Goal: Information Seeking & Learning: Understand process/instructions

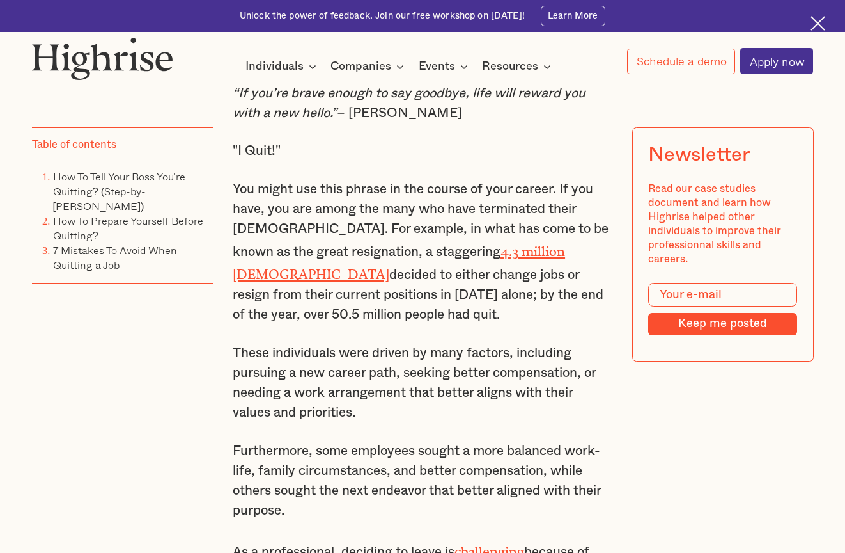
scroll to position [813, 0]
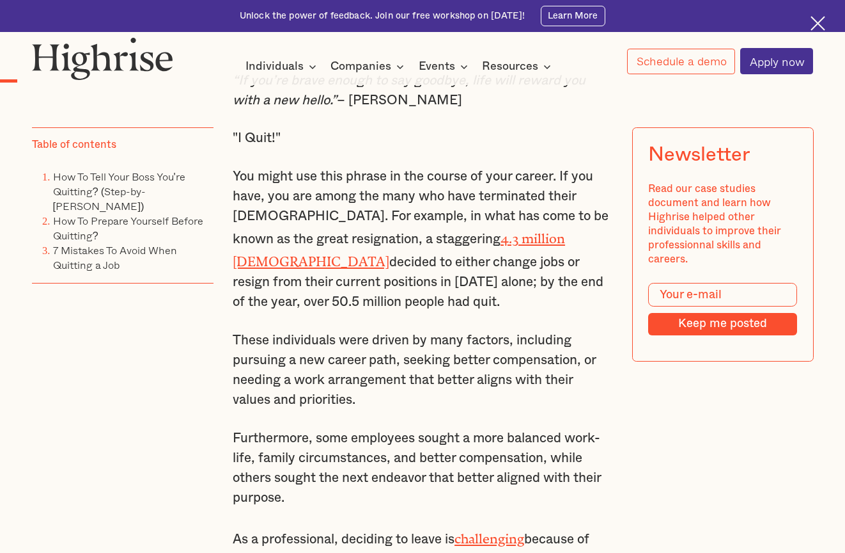
click at [318, 216] on p "You might use this phrase in the course of your career. If you have, you are am…" at bounding box center [423, 239] width 380 height 145
click at [368, 194] on p "You might use this phrase in the course of your career. If you have, you are am…" at bounding box center [423, 239] width 380 height 145
click at [412, 194] on p "You might use this phrase in the course of your career. If you have, you are am…" at bounding box center [423, 239] width 380 height 145
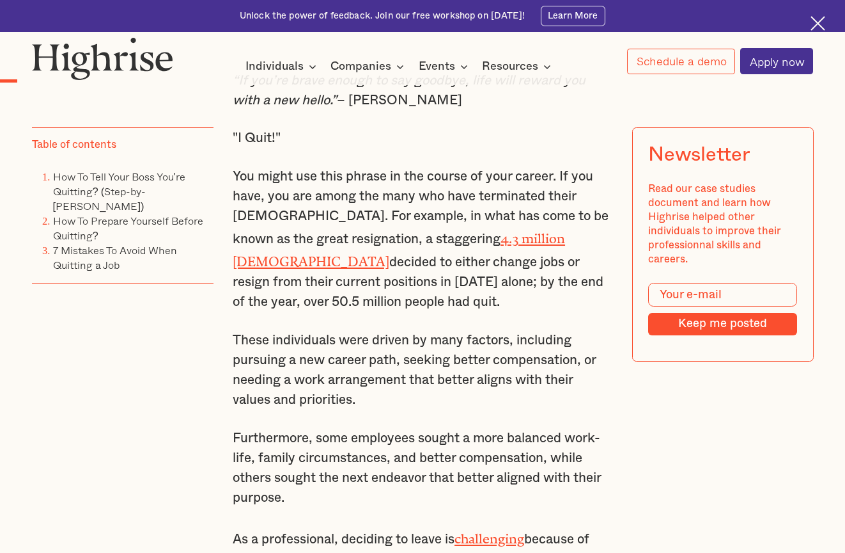
click at [412, 194] on p "You might use this phrase in the course of your career. If you have, you are am…" at bounding box center [423, 239] width 380 height 145
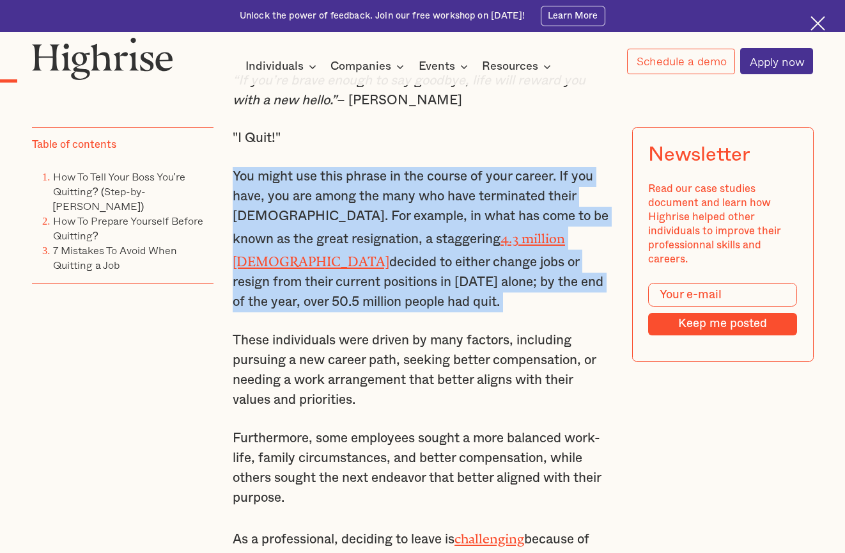
click at [421, 222] on p "You might use this phrase in the course of your career. If you have, you are am…" at bounding box center [423, 239] width 380 height 145
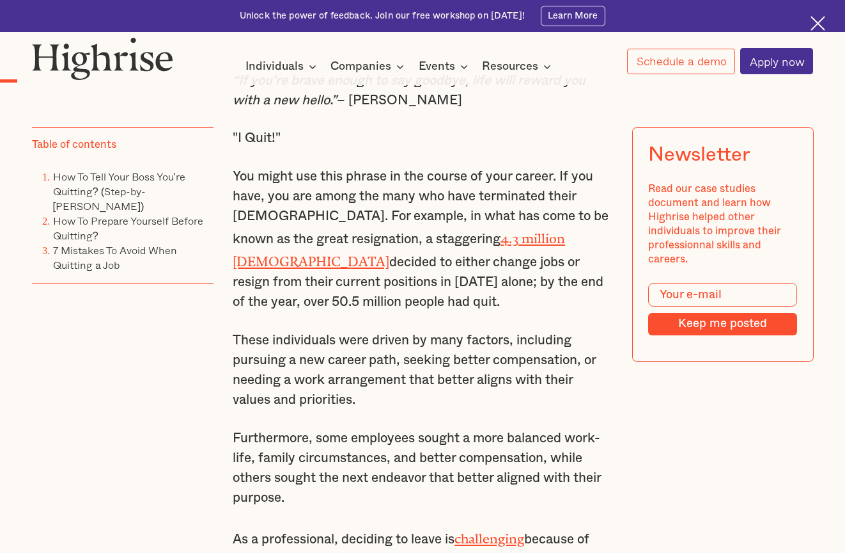
click at [421, 222] on p "You might use this phrase in the course of your career. If you have, you are am…" at bounding box center [423, 239] width 380 height 145
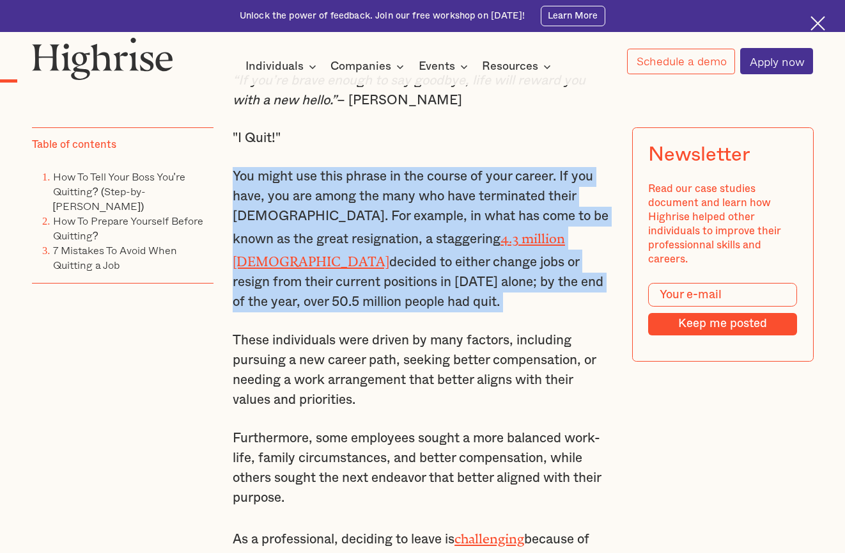
click at [0, 0] on div "Want to learn how folks from Meta, Airtable and Stripe are accelerating their c…" at bounding box center [0, 0] width 0 height 0
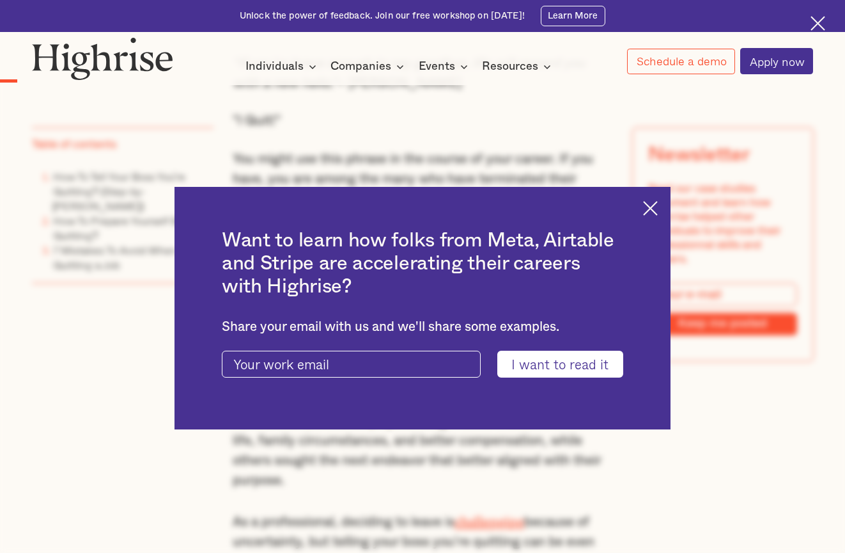
scroll to position [838, 0]
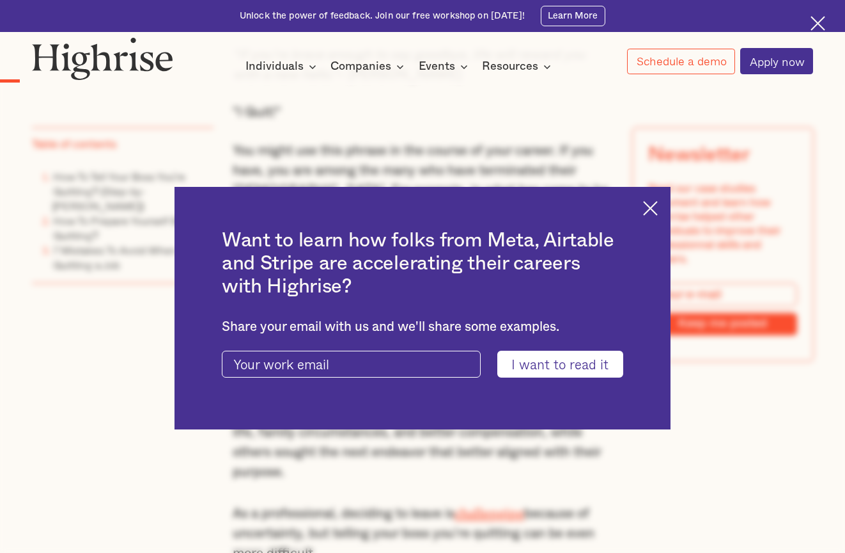
click at [657, 208] on img at bounding box center [650, 208] width 15 height 15
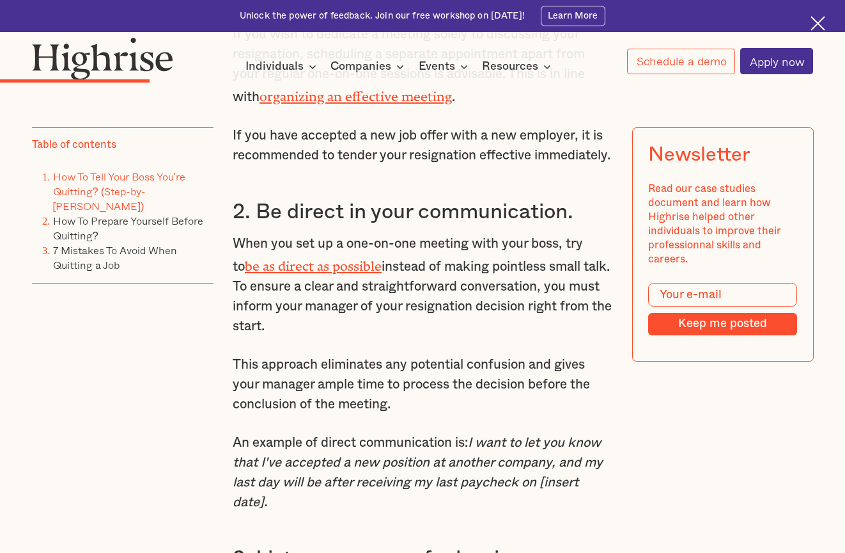
scroll to position [2256, 0]
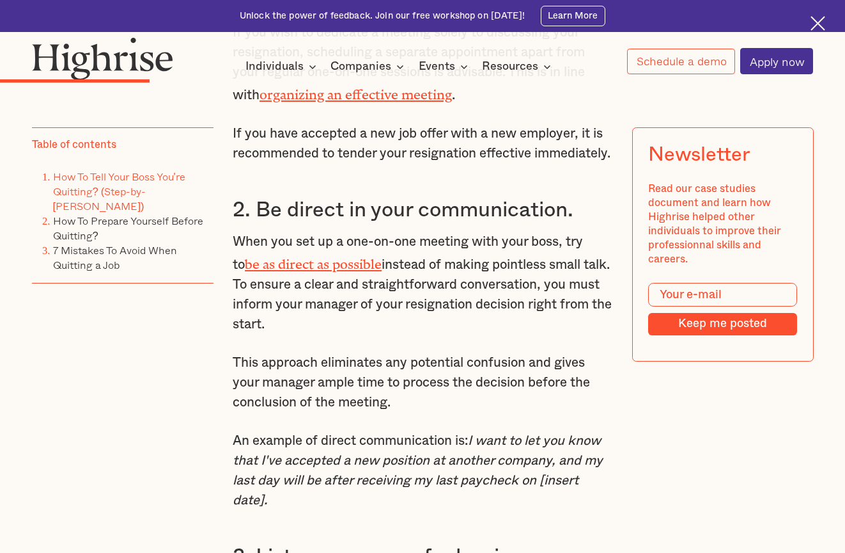
click at [410, 431] on p "An example of direct communication is: I want to let you know that I've accepte…" at bounding box center [423, 470] width 380 height 79
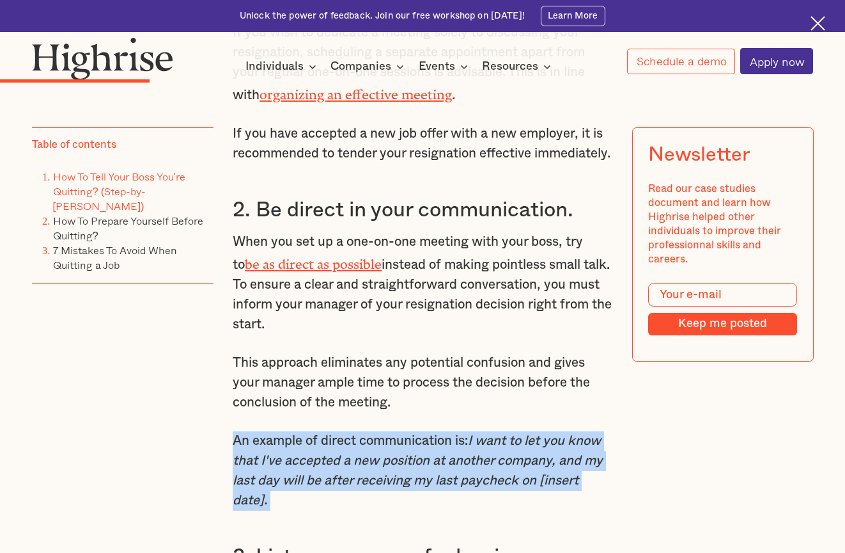
click at [410, 431] on p "An example of direct communication is: I want to let you know that I've accepte…" at bounding box center [423, 470] width 380 height 79
click at [430, 431] on p "An example of direct communication is: I want to let you know that I've accepte…" at bounding box center [423, 470] width 380 height 79
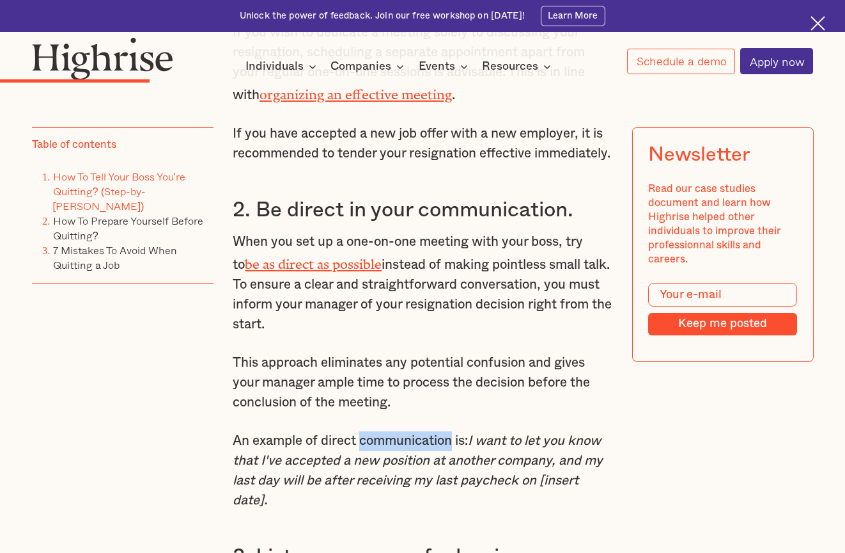
click at [430, 431] on p "An example of direct communication is: I want to let you know that I've accepte…" at bounding box center [423, 470] width 380 height 79
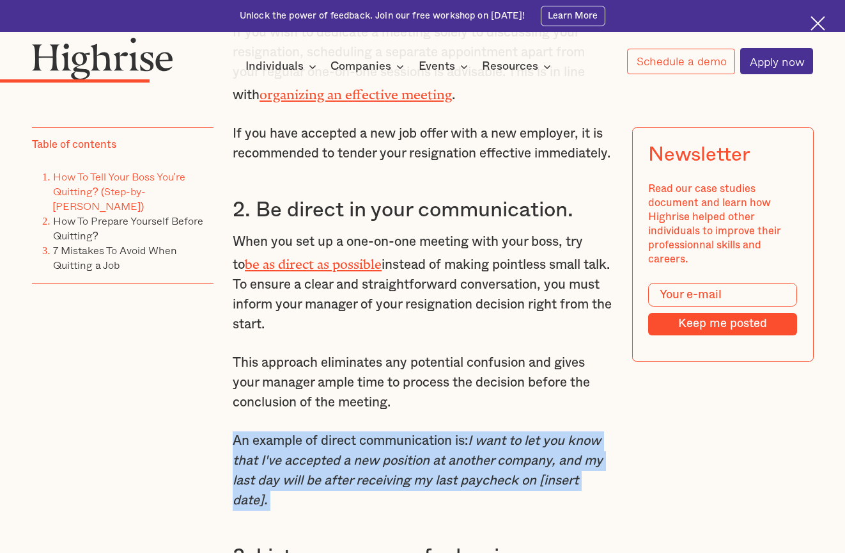
click at [430, 431] on p "An example of direct communication is: I want to let you know that I've accepte…" at bounding box center [423, 470] width 380 height 79
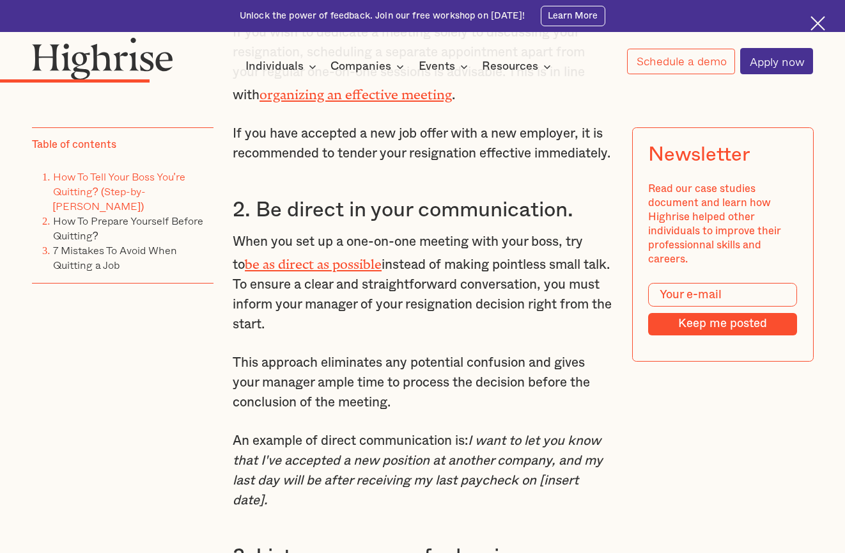
click at [459, 354] on p "This approach eliminates any potential confusion and gives your manager ample t…" at bounding box center [423, 382] width 380 height 59
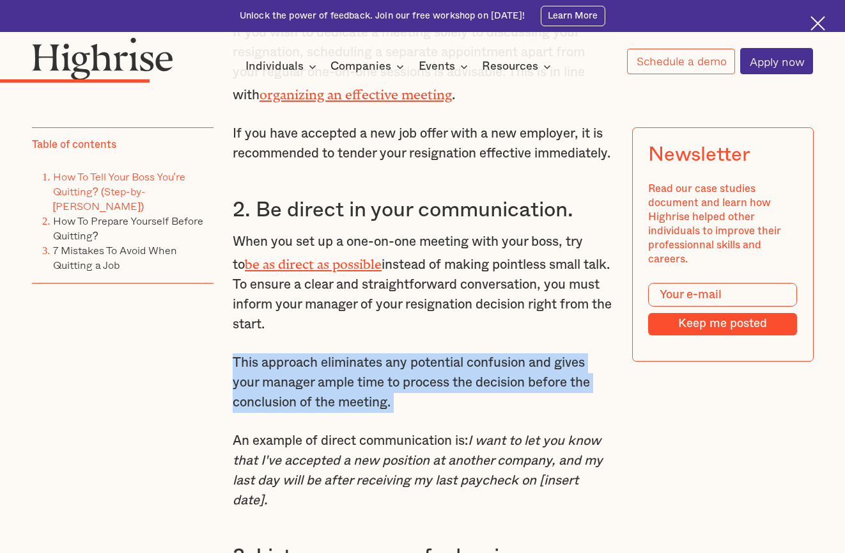
click at [459, 354] on p "This approach eliminates any potential confusion and gives your manager ample t…" at bounding box center [423, 382] width 380 height 59
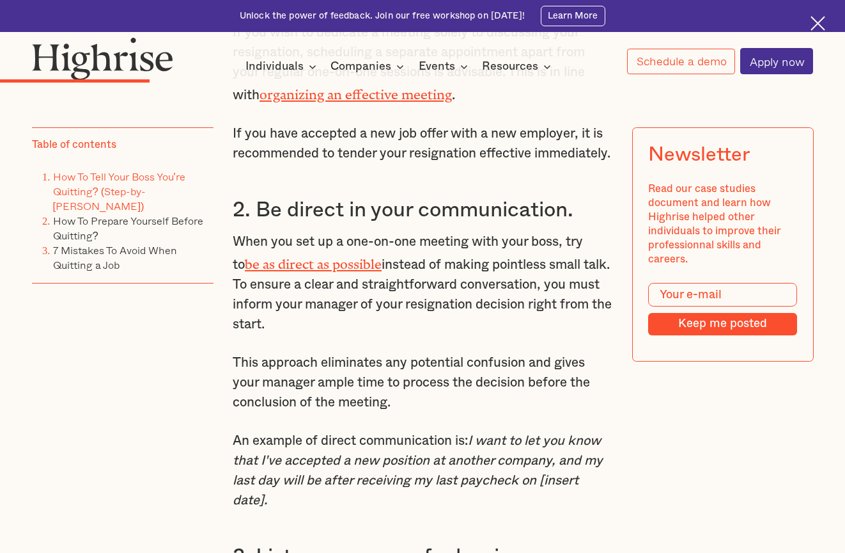
click at [453, 431] on p "An example of direct communication is: I want to let you know that I've accepte…" at bounding box center [423, 470] width 380 height 79
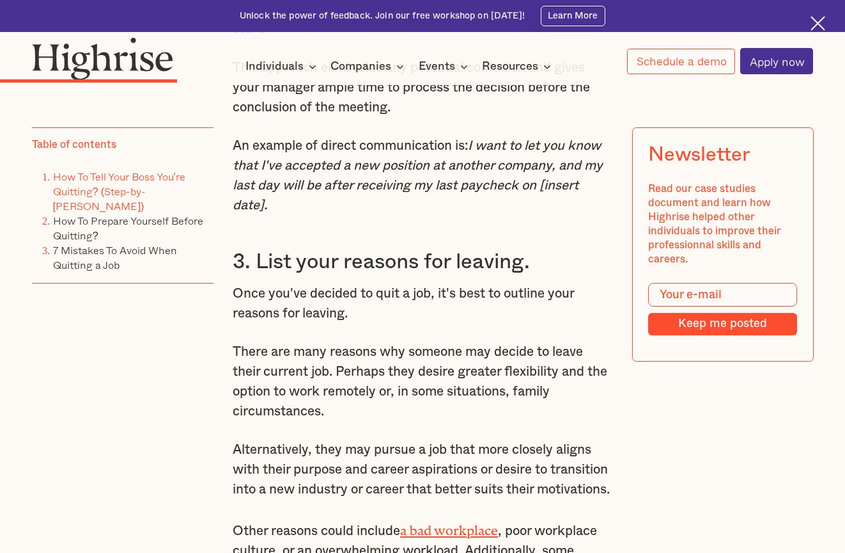
scroll to position [2556, 0]
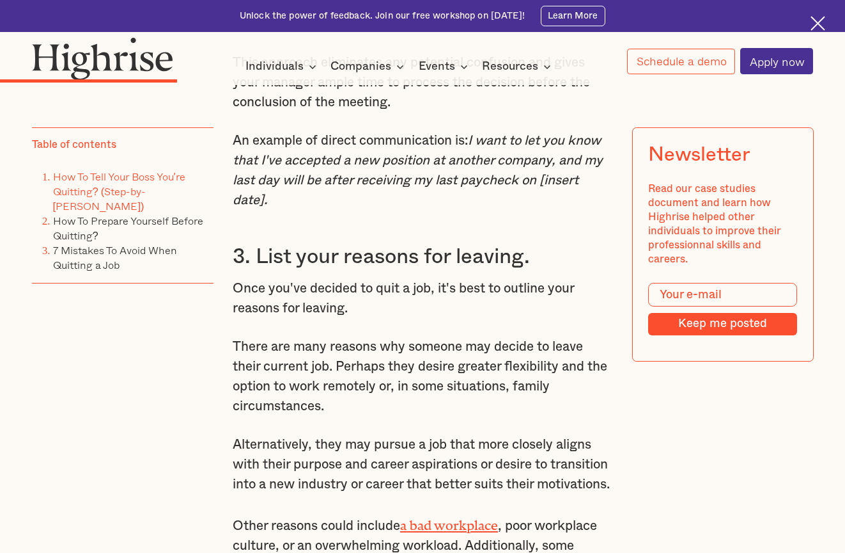
click at [436, 350] on p "There are many reasons why someone may decide to leave their current job. Perha…" at bounding box center [423, 376] width 380 height 79
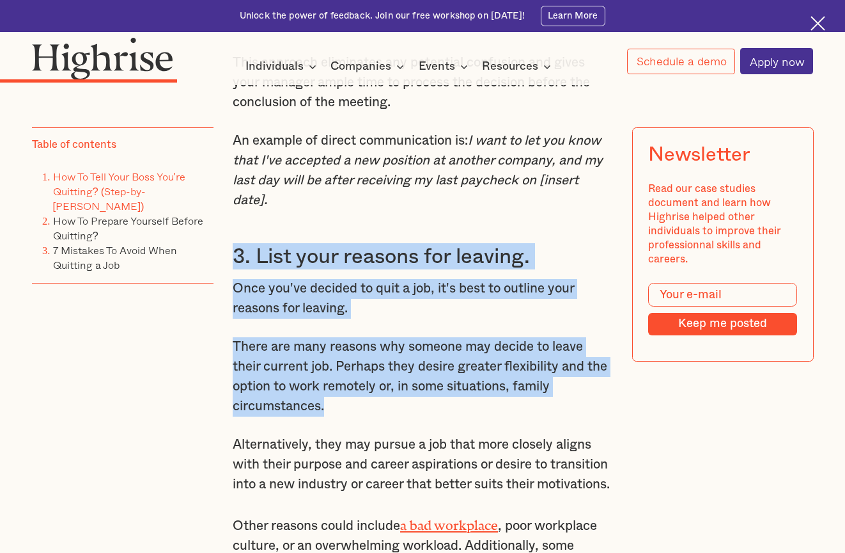
drag, startPoint x: 432, startPoint y: 369, endPoint x: 388, endPoint y: 188, distance: 186.3
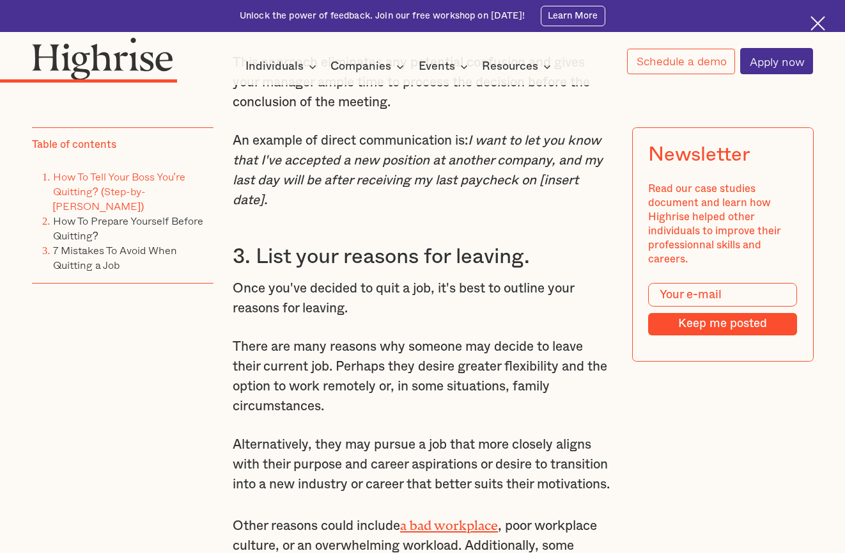
click at [369, 279] on p "Once you've decided to quit a job, it's best to outline your reasons for leavin…" at bounding box center [423, 299] width 380 height 40
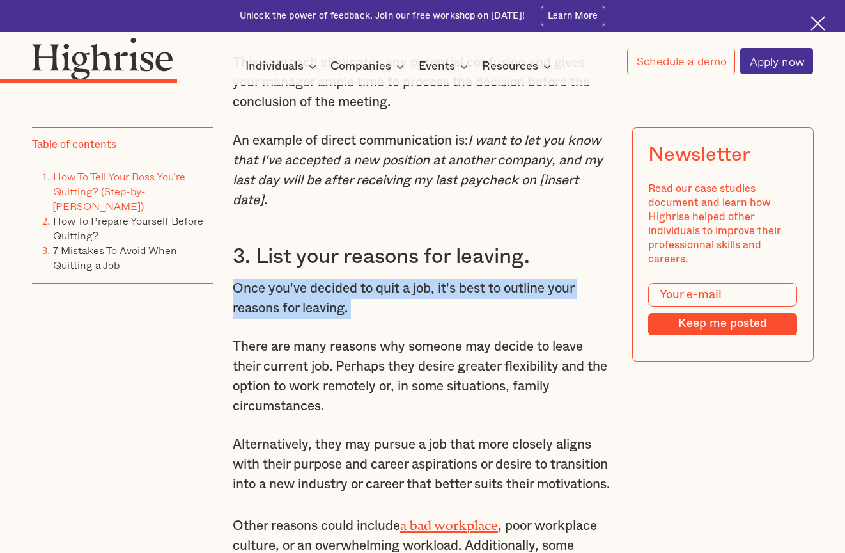
click at [369, 279] on p "Once you've decided to quit a job, it's best to outline your reasons for leavin…" at bounding box center [423, 299] width 380 height 40
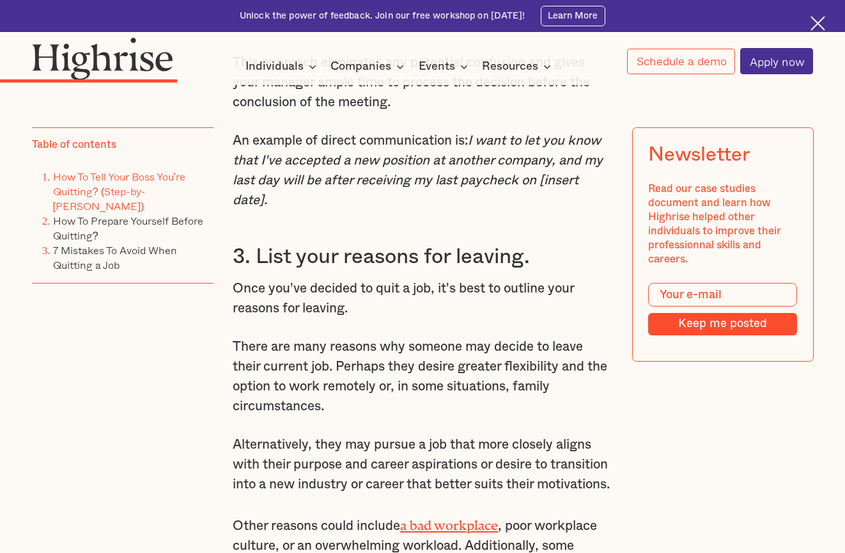
click at [349, 337] on p "There are many reasons why someone may decide to leave their current job. Perha…" at bounding box center [423, 376] width 380 height 79
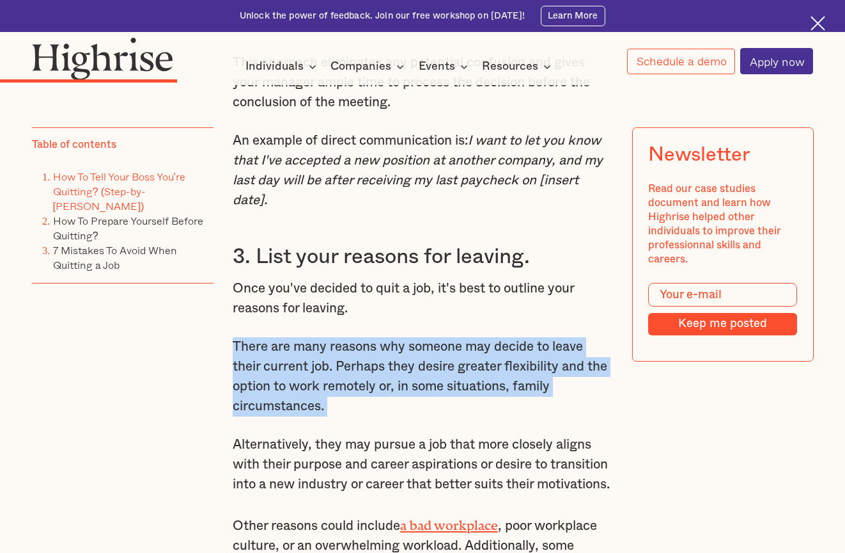
click at [349, 337] on p "There are many reasons why someone may decide to leave their current job. Perha…" at bounding box center [423, 376] width 380 height 79
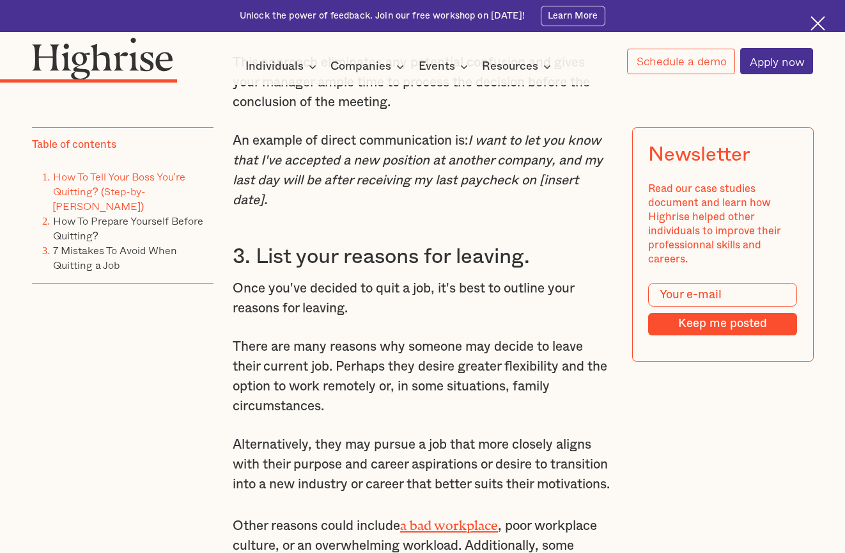
click at [380, 279] on p "Once you've decided to quit a job, it's best to outline your reasons for leavin…" at bounding box center [423, 299] width 380 height 40
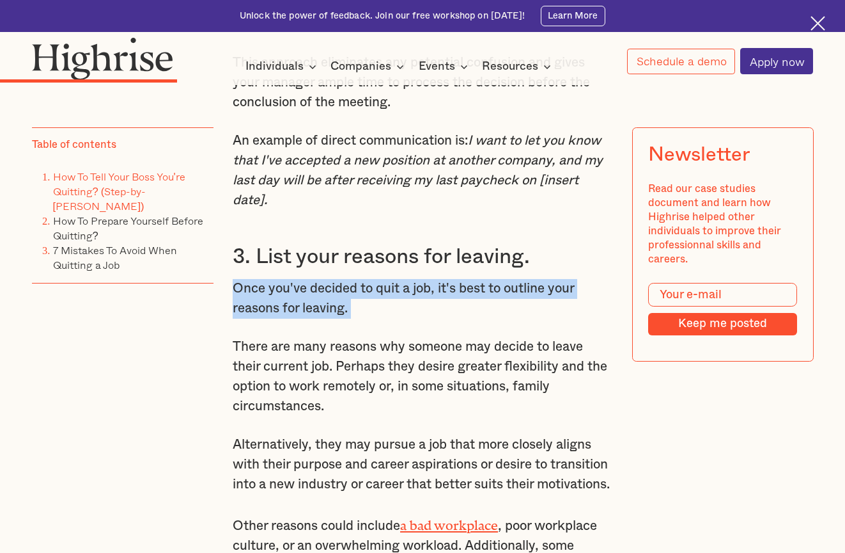
click at [380, 279] on p "Once you've decided to quit a job, it's best to outline your reasons for leavin…" at bounding box center [423, 299] width 380 height 40
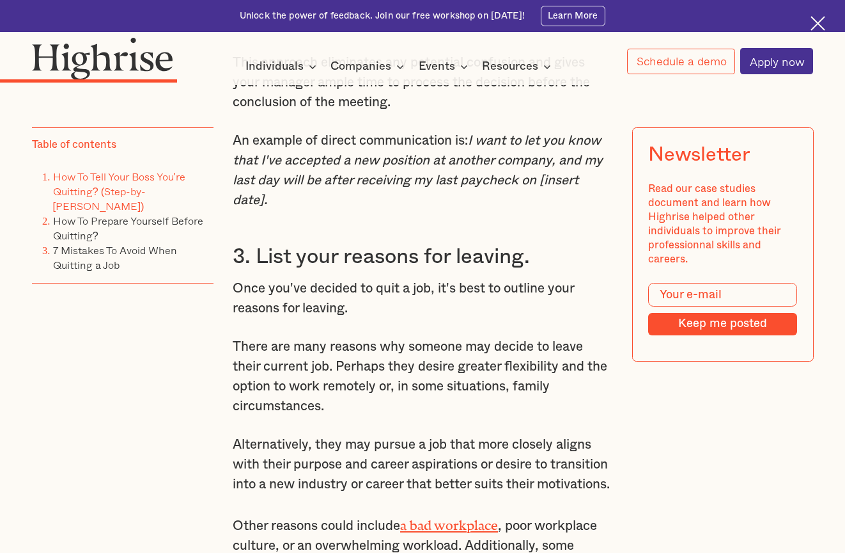
click at [342, 343] on p "There are many reasons why someone may decide to leave their current job. Perha…" at bounding box center [423, 376] width 380 height 79
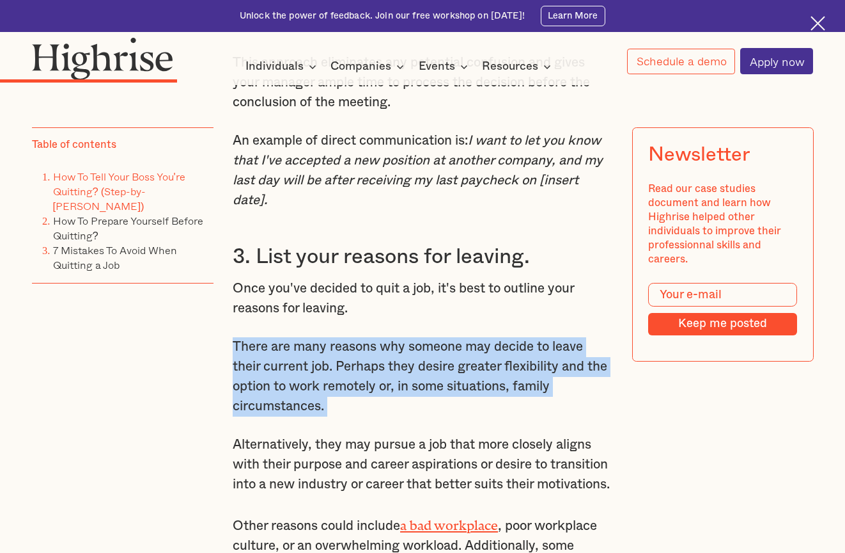
click at [342, 343] on p "There are many reasons why someone may decide to leave their current job. Perha…" at bounding box center [423, 376] width 380 height 79
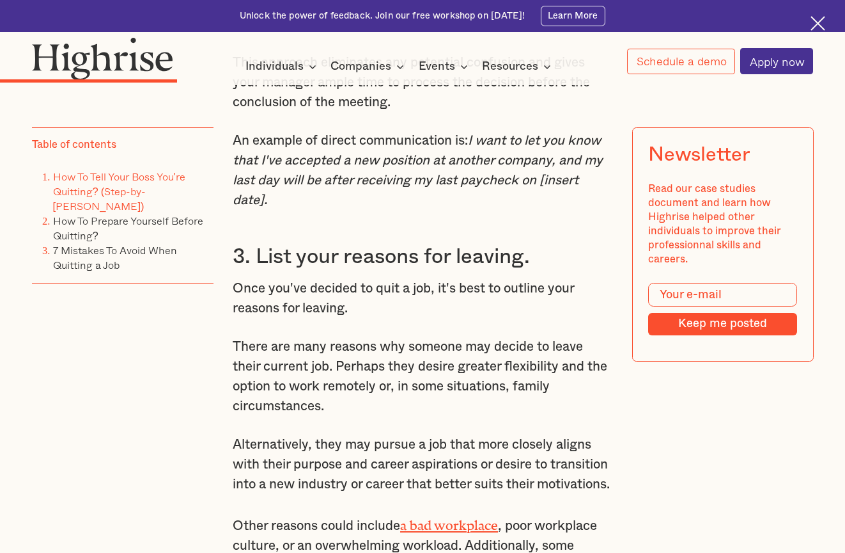
click at [342, 435] on p "Alternatively, they may pursue a job that more closely aligns with their purpos…" at bounding box center [423, 464] width 380 height 59
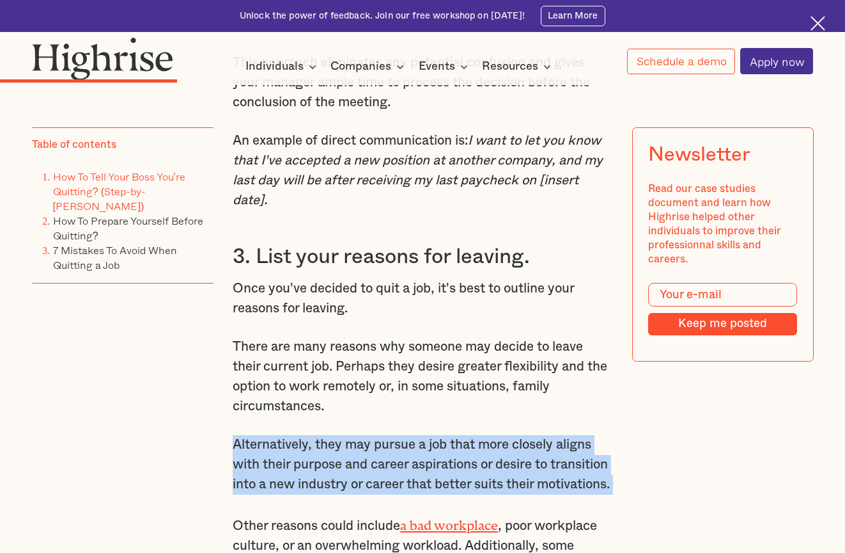
click at [342, 435] on p "Alternatively, they may pursue a job that more closely aligns with their purpos…" at bounding box center [423, 464] width 380 height 59
click at [324, 459] on p "Alternatively, they may pursue a job that more closely aligns with their purpos…" at bounding box center [423, 464] width 380 height 59
click at [349, 445] on p "Alternatively, they may pursue a job that more closely aligns with their purpos…" at bounding box center [423, 464] width 380 height 59
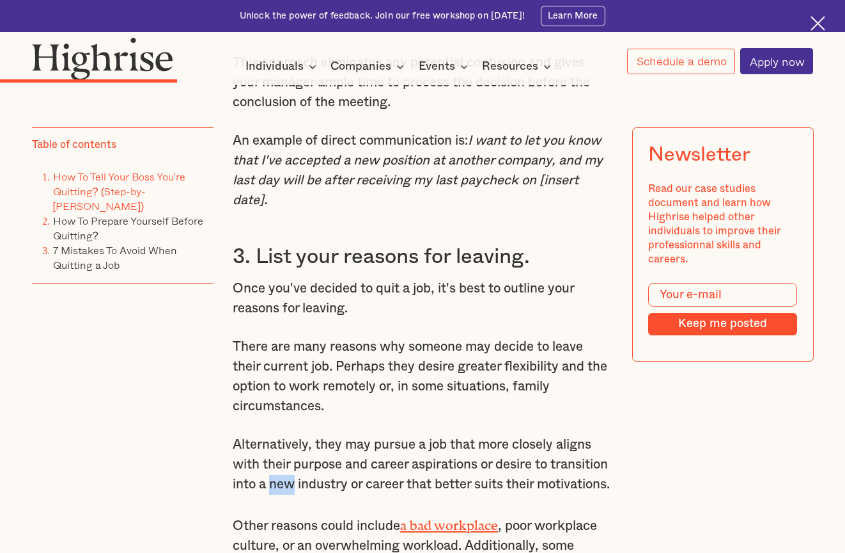
click at [349, 445] on p "Alternatively, they may pursue a job that more closely aligns with their purpos…" at bounding box center [423, 464] width 380 height 59
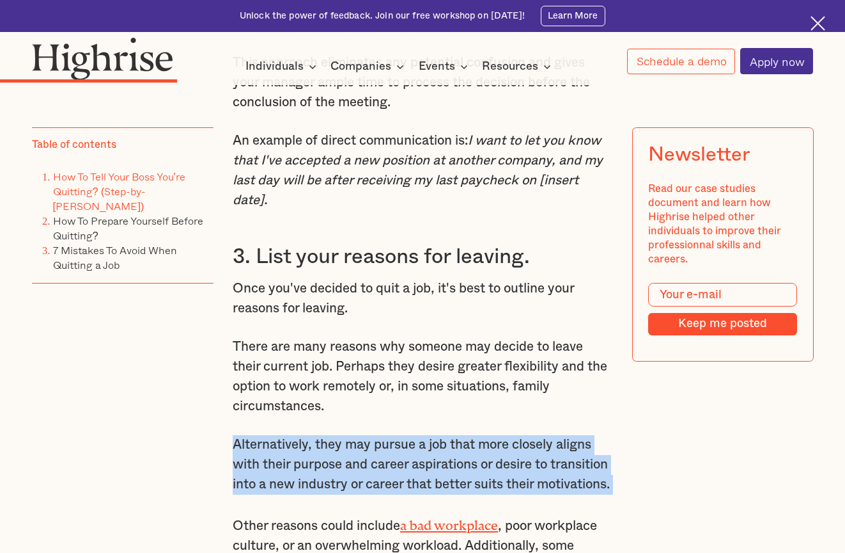
click at [349, 445] on p "Alternatively, they may pursue a job that more closely aligns with their purpos…" at bounding box center [423, 464] width 380 height 59
click at [334, 464] on p "Alternatively, they may pursue a job that more closely aligns with their purpos…" at bounding box center [423, 464] width 380 height 59
click at [327, 472] on p "Alternatively, they may pursue a job that more closely aligns with their purpos…" at bounding box center [423, 464] width 380 height 59
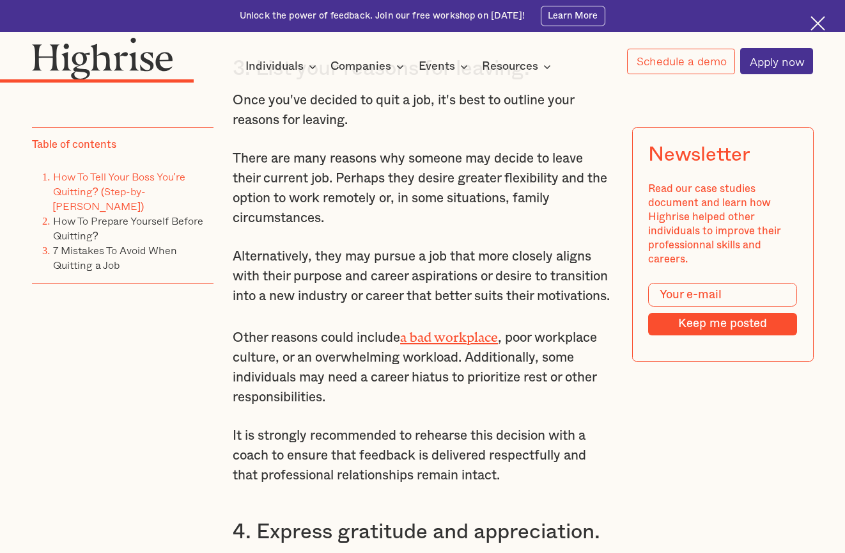
scroll to position [2745, 0]
